Goal: Find specific page/section: Find specific page/section

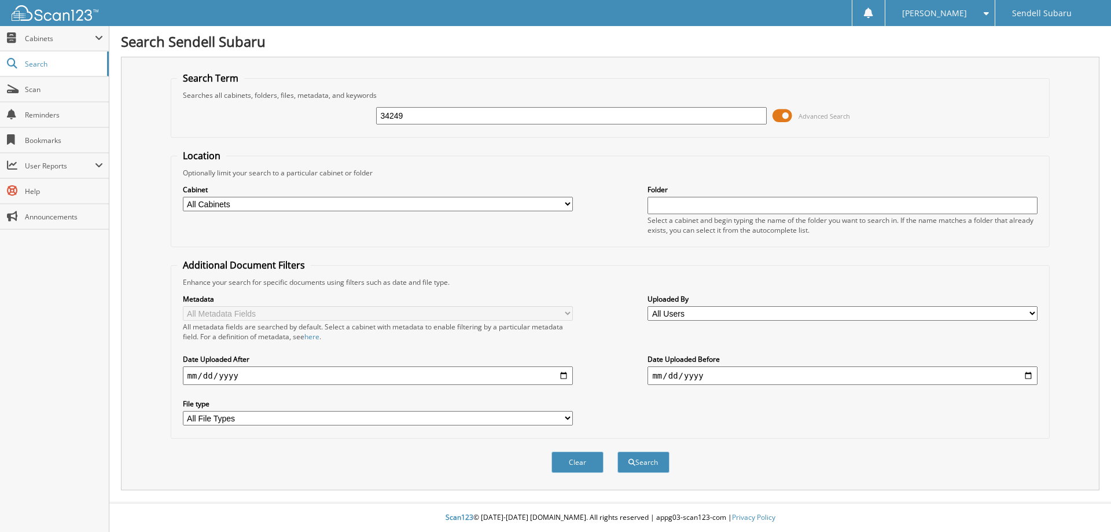
type input "34249"
click at [617, 451] on button "Search" at bounding box center [643, 461] width 52 height 21
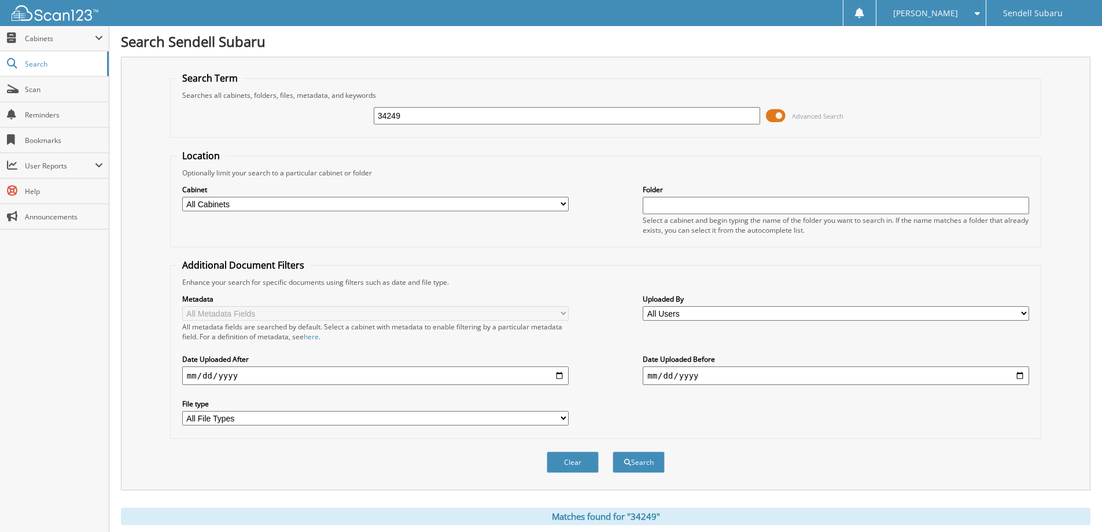
click at [779, 120] on span at bounding box center [776, 115] width 20 height 17
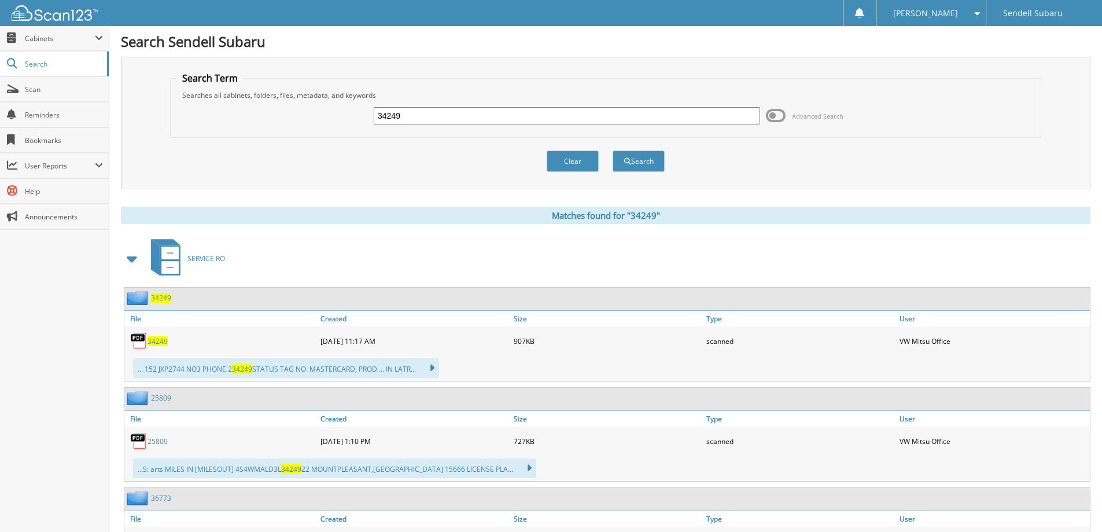
click at [162, 343] on span "34249" at bounding box center [157, 341] width 20 height 10
